Goal: Transaction & Acquisition: Book appointment/travel/reservation

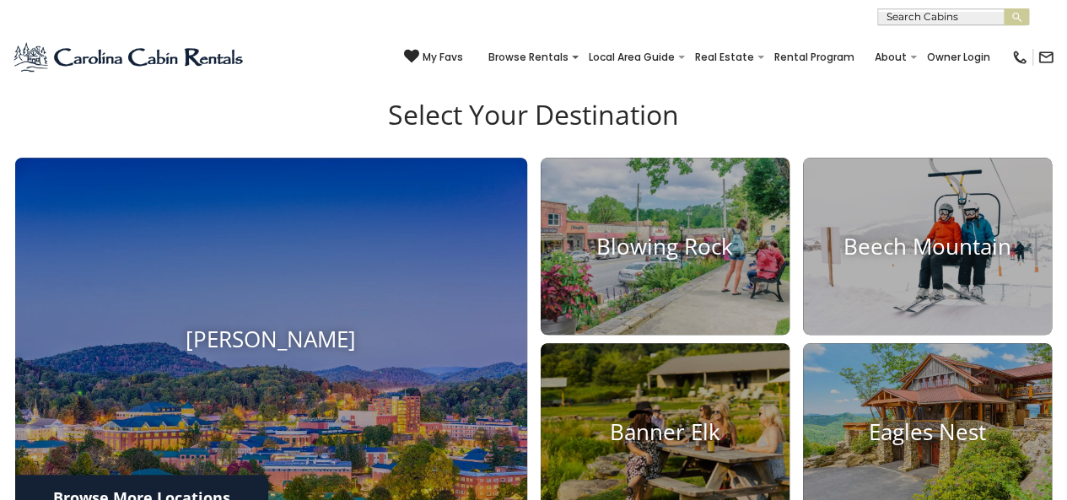
scroll to position [506, 0]
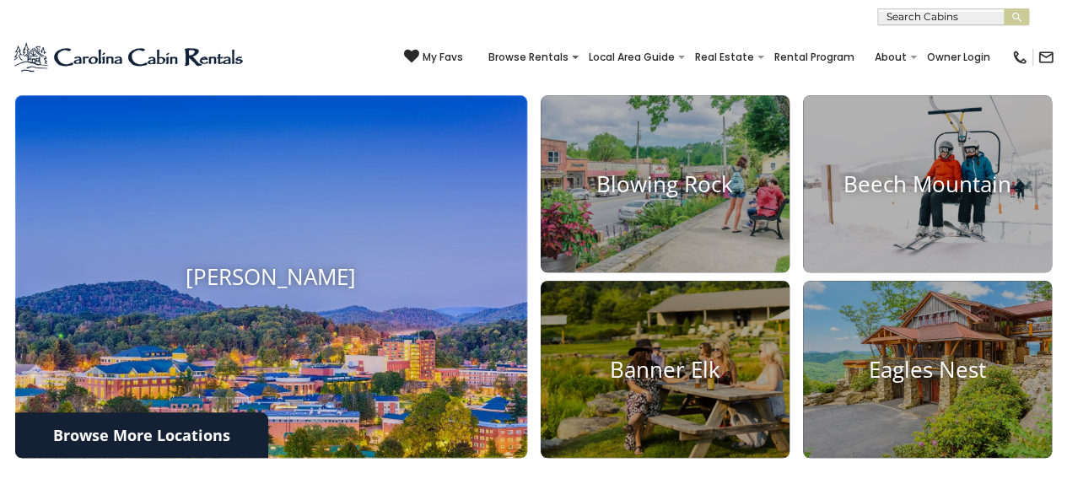
click at [246, 309] on img at bounding box center [271, 277] width 563 height 398
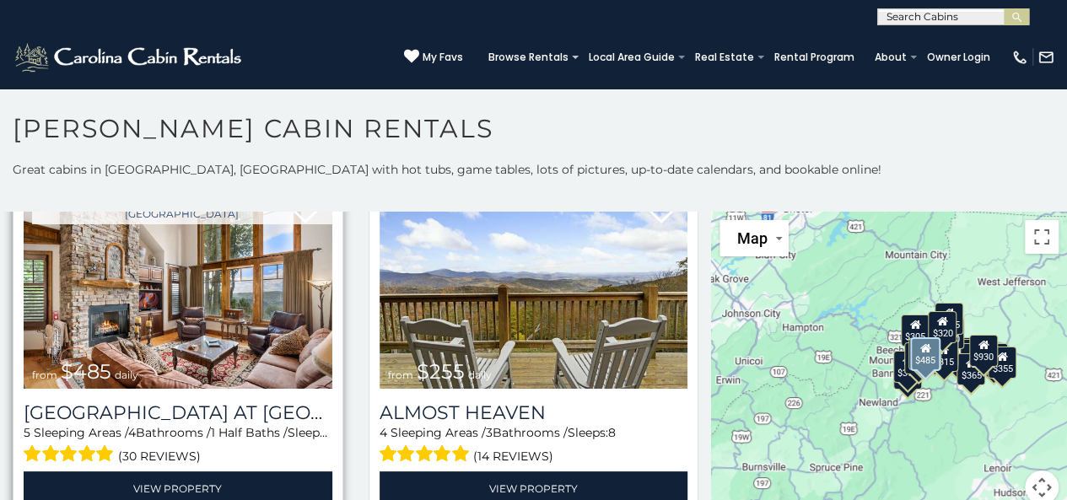
scroll to position [3459, 0]
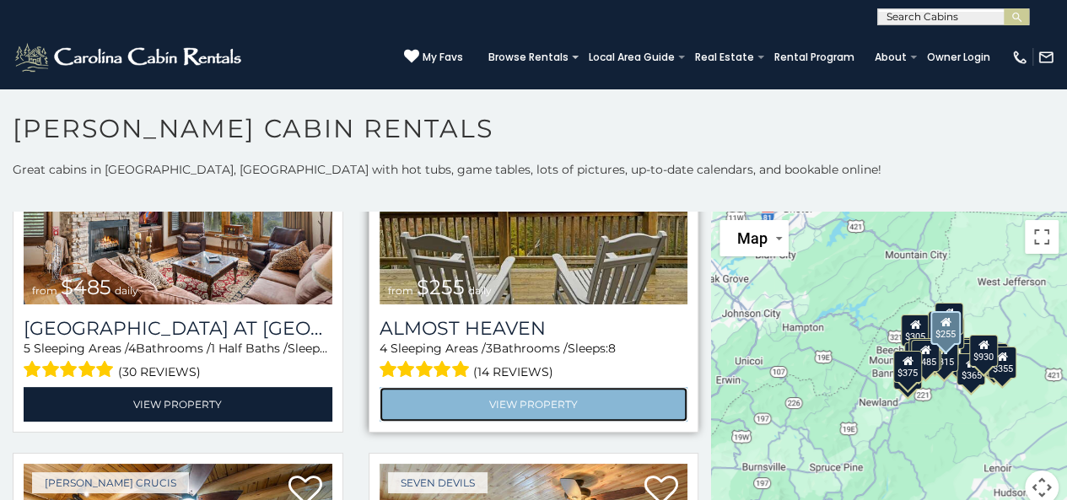
click at [435, 387] on link "View Property" at bounding box center [534, 404] width 309 height 35
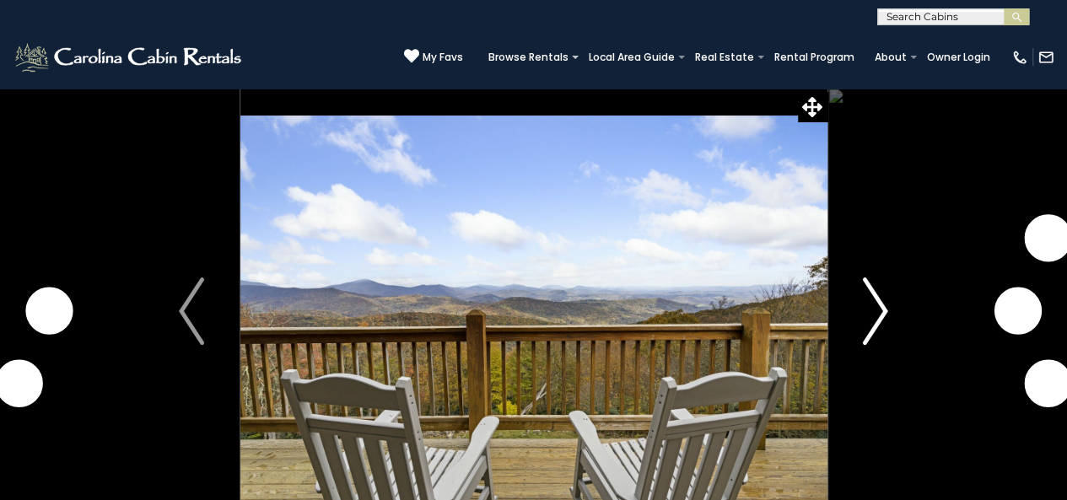
click at [880, 316] on img "Next" at bounding box center [875, 311] width 25 height 67
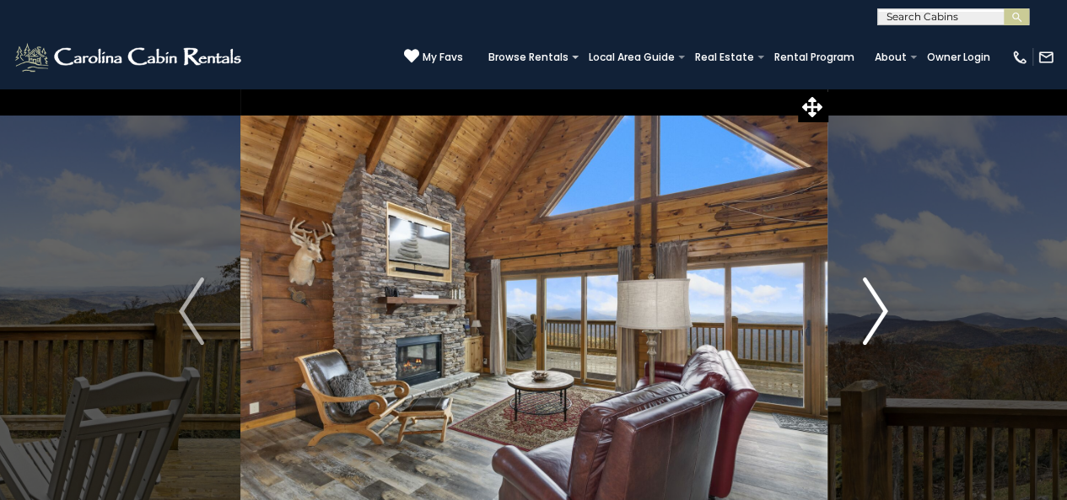
click at [877, 316] on img "Next" at bounding box center [875, 311] width 25 height 67
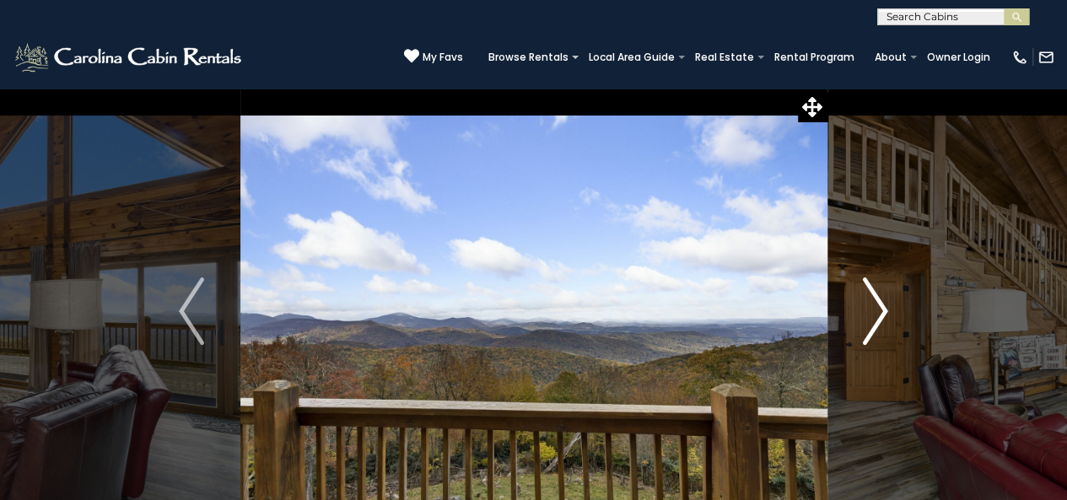
click at [877, 316] on img "Next" at bounding box center [875, 311] width 25 height 67
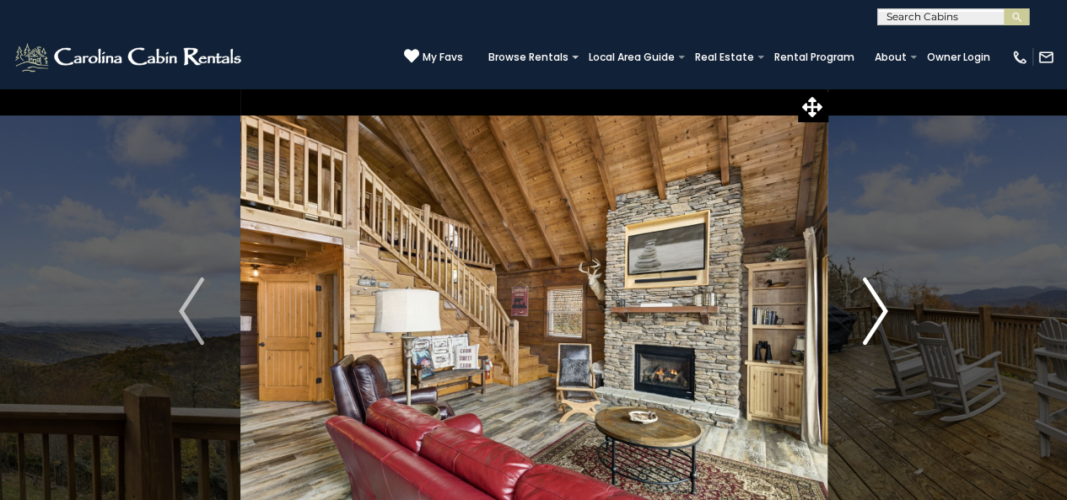
click at [877, 316] on img "Next" at bounding box center [875, 311] width 25 height 67
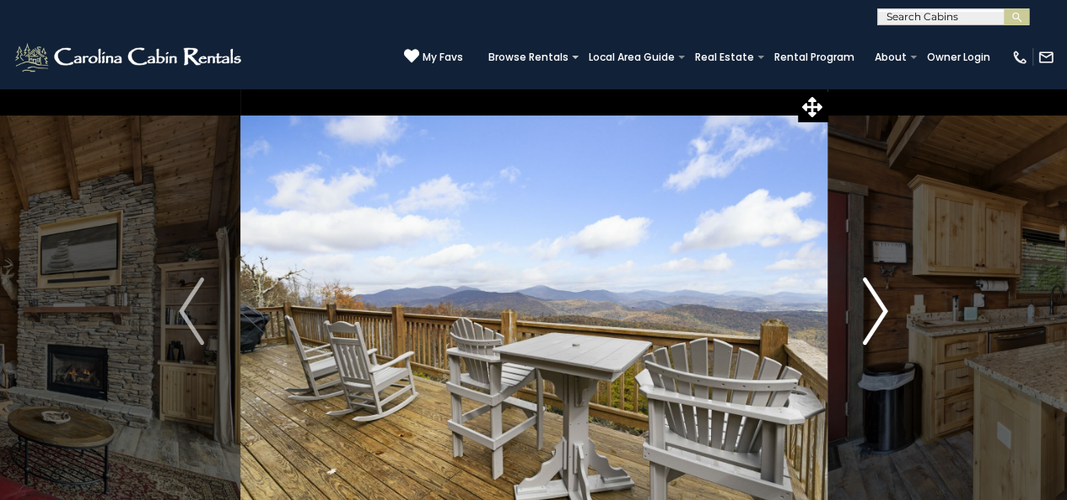
click at [877, 316] on img "Next" at bounding box center [875, 311] width 25 height 67
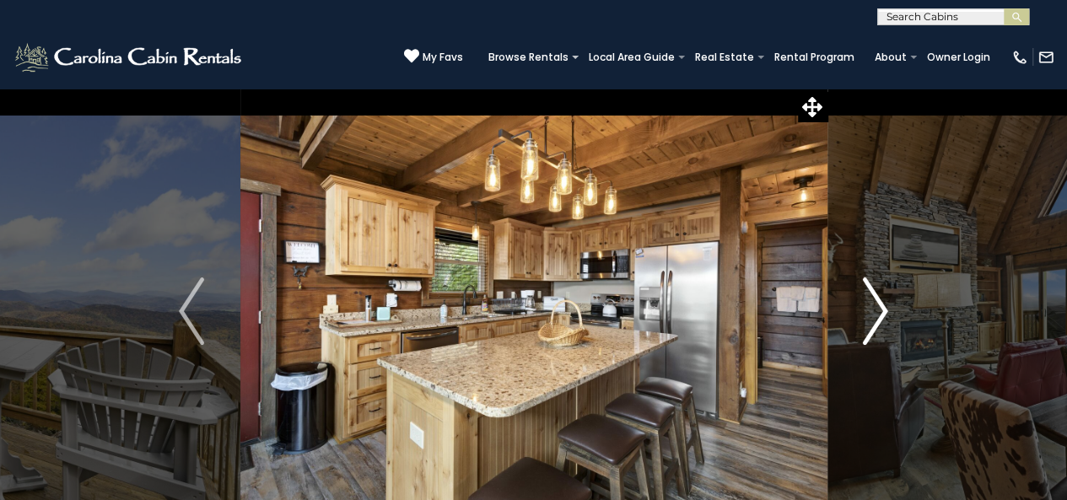
click at [877, 316] on img "Next" at bounding box center [875, 311] width 25 height 67
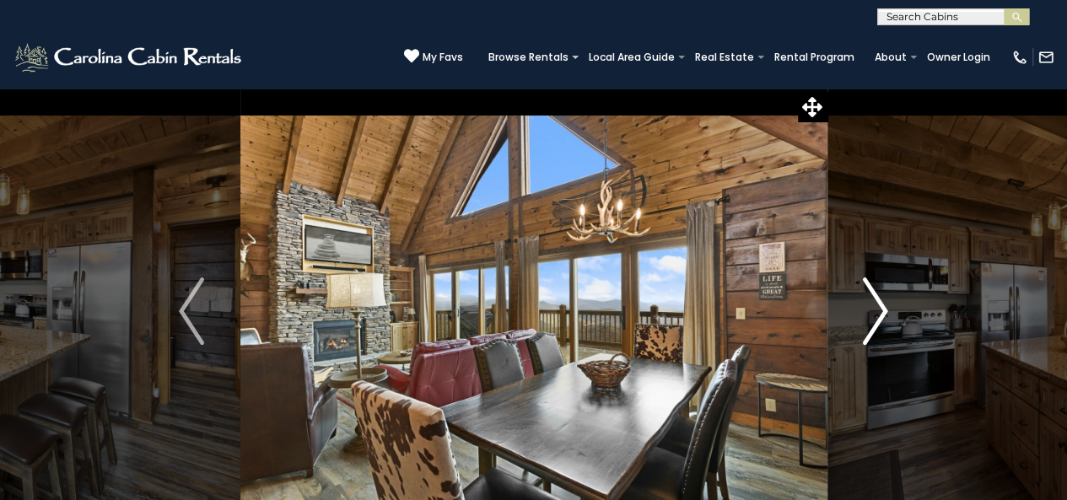
click at [877, 316] on img "Next" at bounding box center [875, 311] width 25 height 67
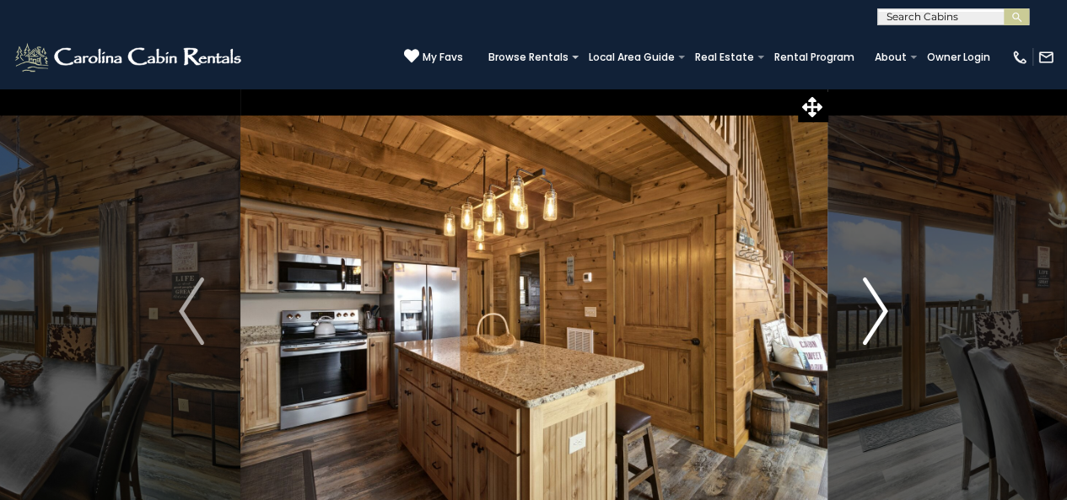
click at [877, 316] on img "Next" at bounding box center [875, 311] width 25 height 67
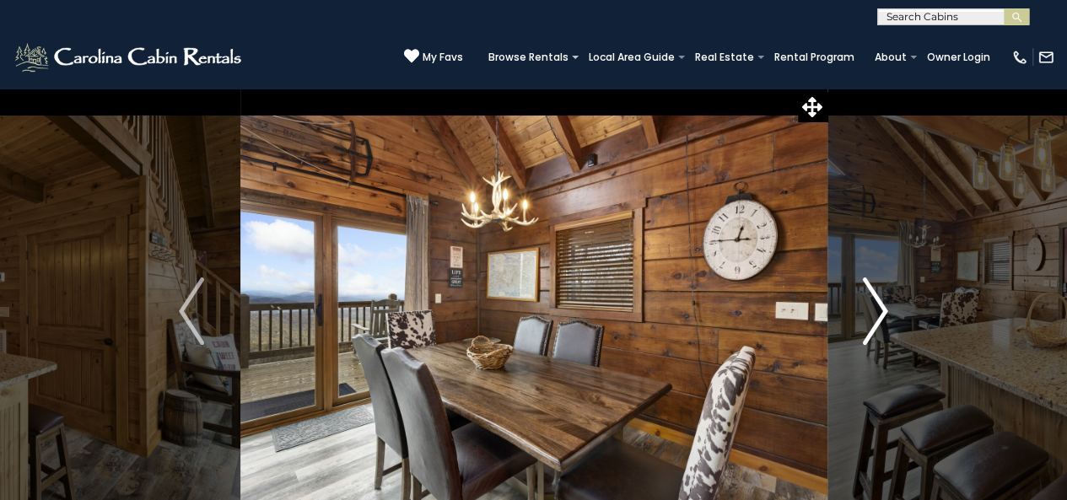
click at [877, 316] on img "Next" at bounding box center [875, 311] width 25 height 67
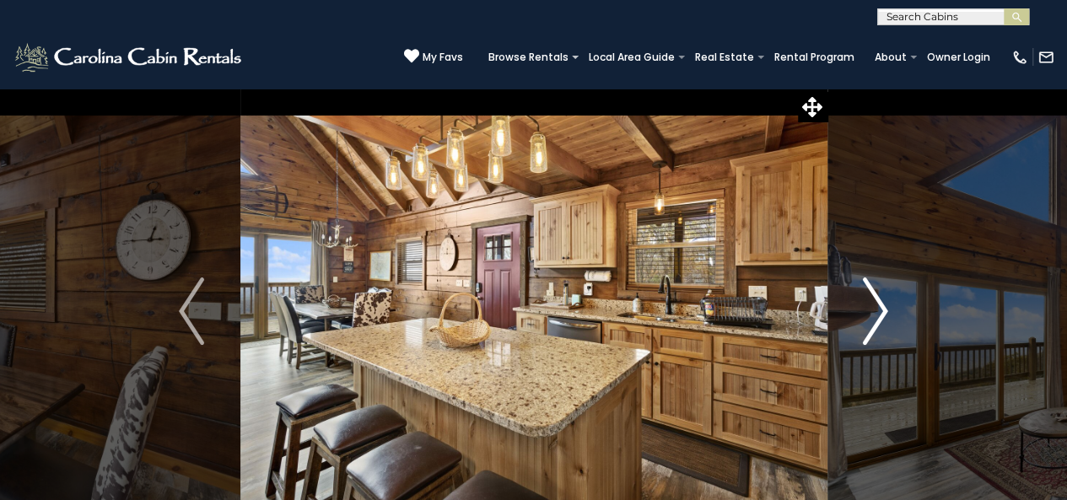
click at [877, 316] on img "Next" at bounding box center [875, 311] width 25 height 67
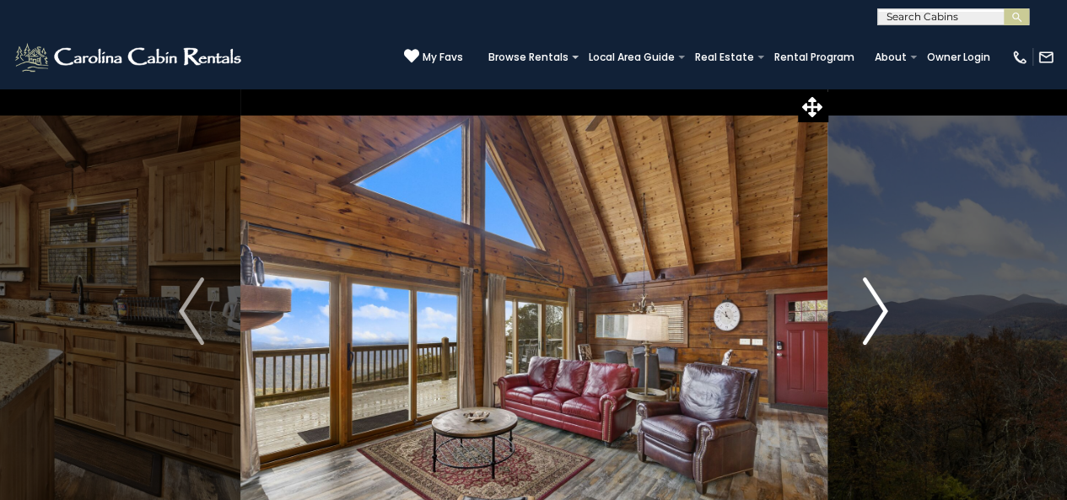
click at [877, 316] on img "Next" at bounding box center [875, 311] width 25 height 67
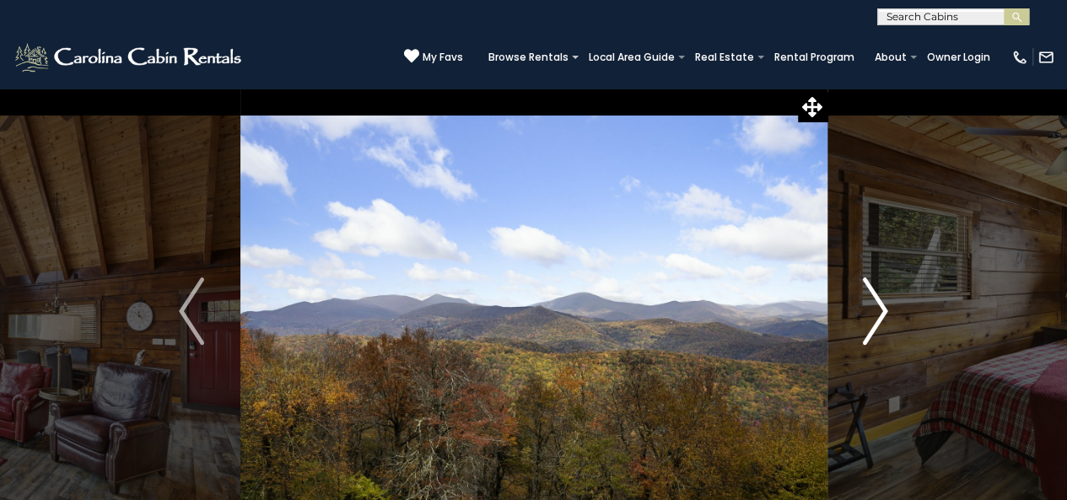
click at [877, 316] on img "Next" at bounding box center [875, 311] width 25 height 67
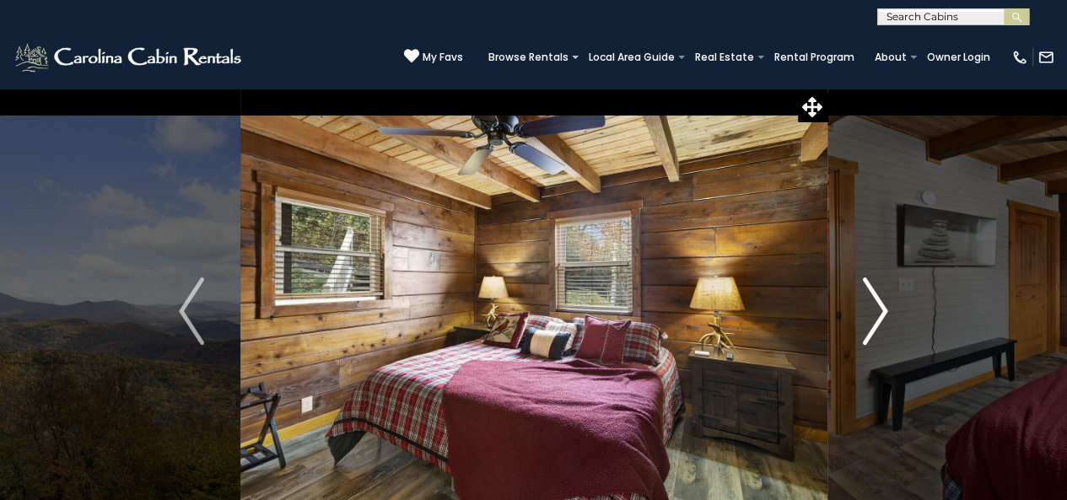
click at [877, 316] on img "Next" at bounding box center [875, 311] width 25 height 67
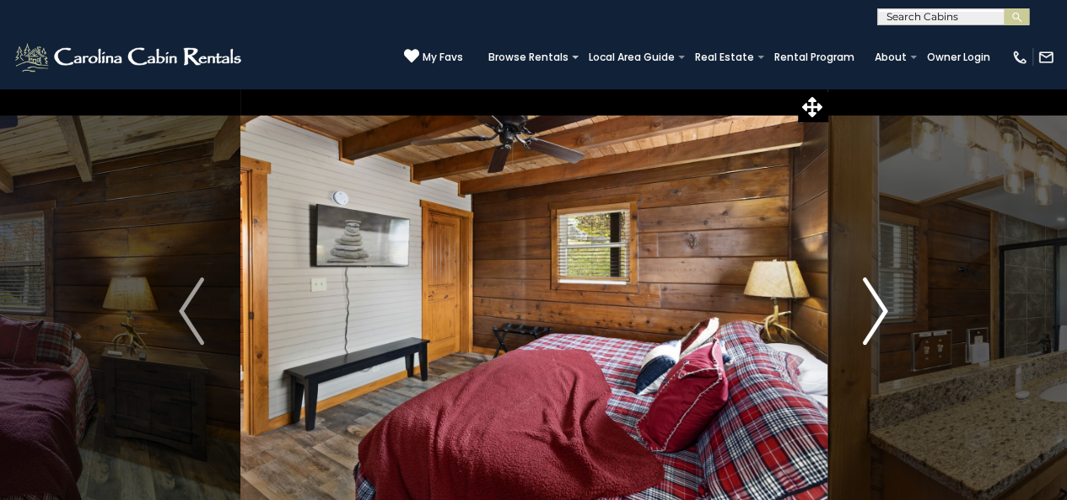
click at [877, 316] on img "Next" at bounding box center [875, 311] width 25 height 67
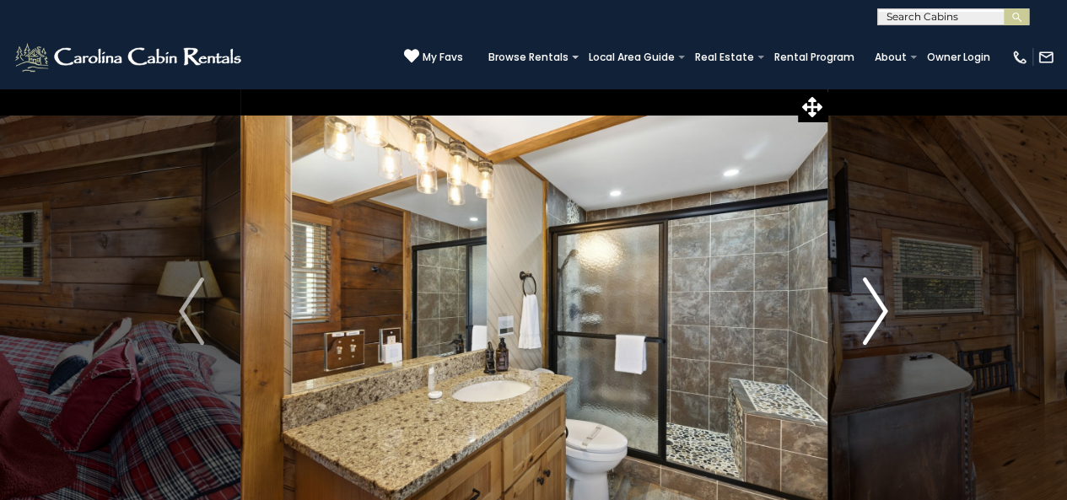
click at [877, 316] on img "Next" at bounding box center [875, 311] width 25 height 67
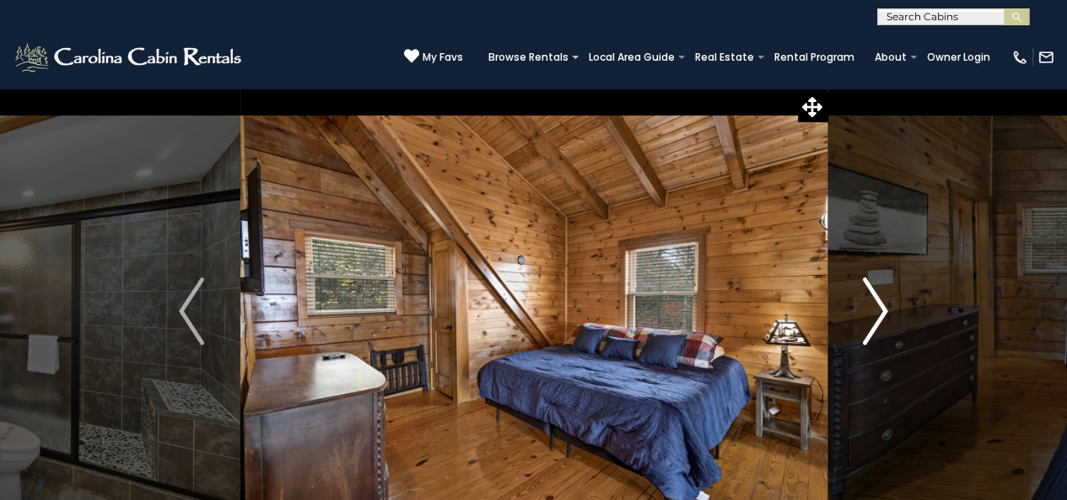
click at [877, 316] on img "Next" at bounding box center [875, 311] width 25 height 67
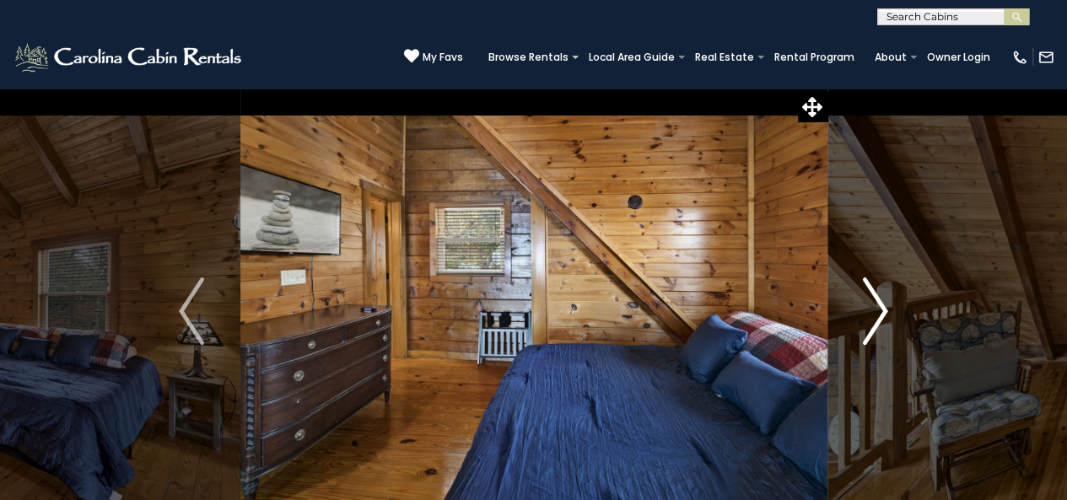
click at [877, 316] on img "Next" at bounding box center [875, 311] width 25 height 67
